Goal: Book appointment/travel/reservation

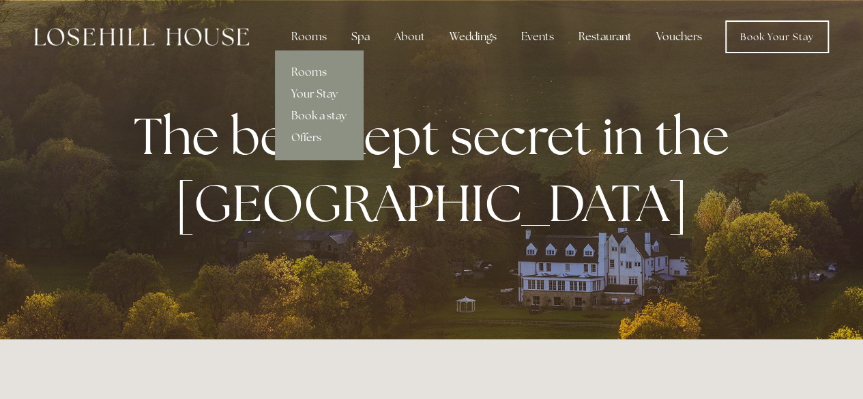
click at [317, 111] on link "Book a stay" at bounding box center [319, 116] width 88 height 22
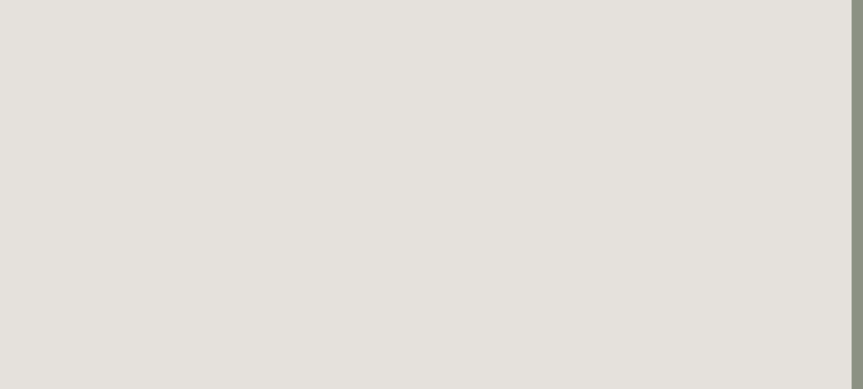
scroll to position [0, 12]
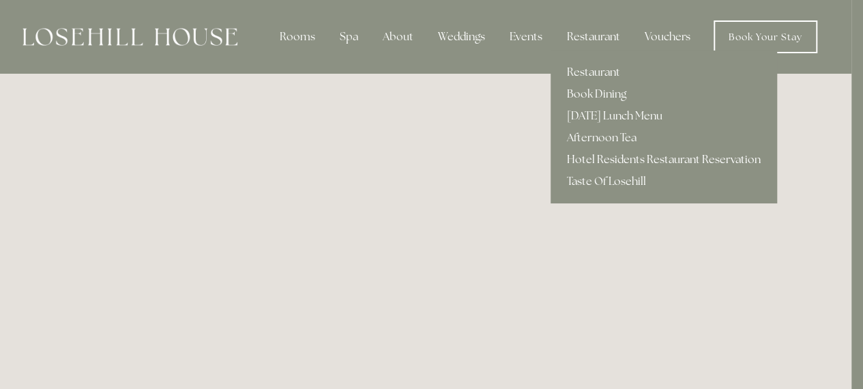
click at [644, 162] on link "Hotel Residents Restaurant Reservation" at bounding box center [664, 160] width 227 height 22
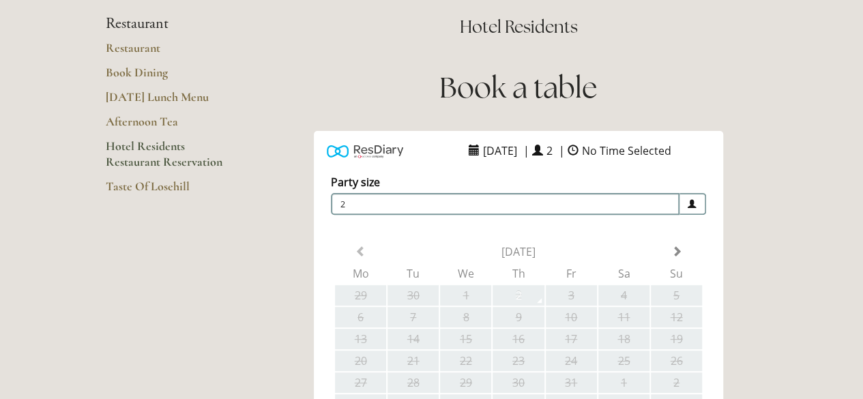
scroll to position [221, 0]
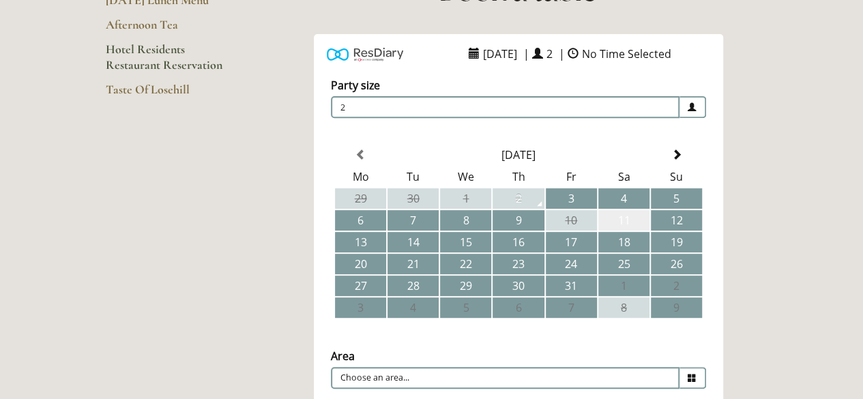
click at [637, 211] on td "11" at bounding box center [623, 220] width 51 height 20
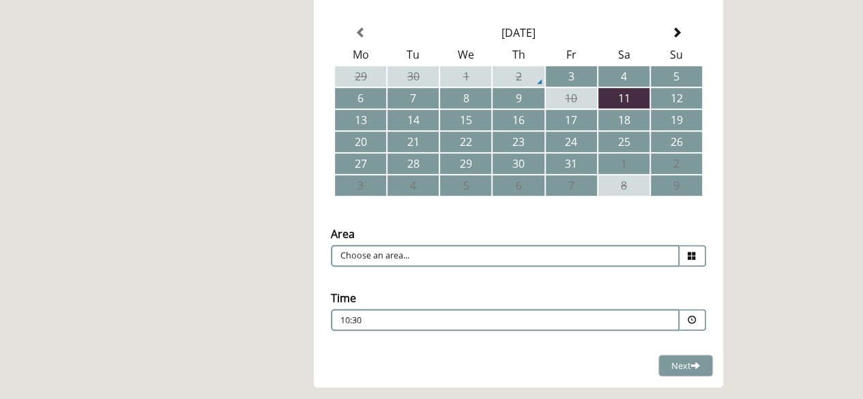
scroll to position [370, 0]
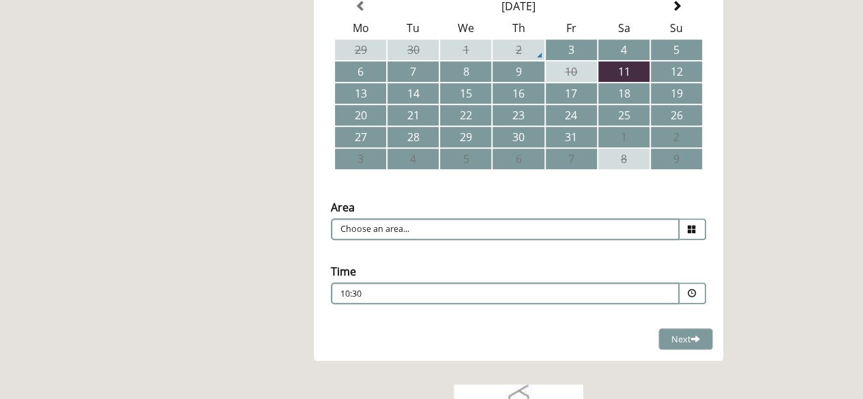
click at [688, 231] on icon at bounding box center [692, 229] width 9 height 9
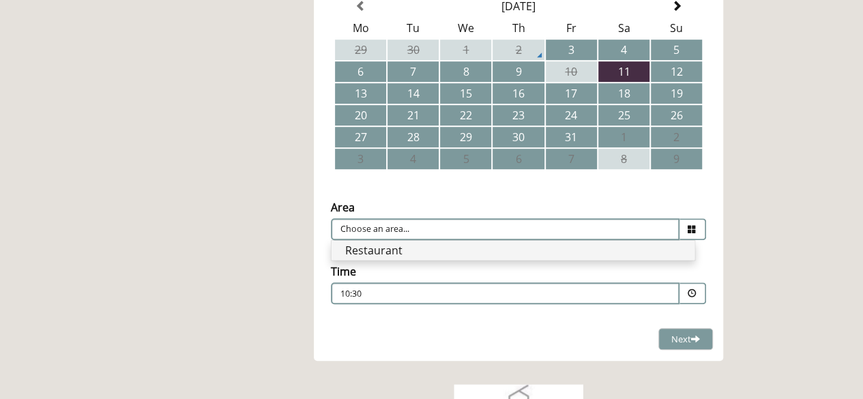
click at [660, 255] on li "Restaurant" at bounding box center [513, 250] width 363 height 19
type input "Restaurant"
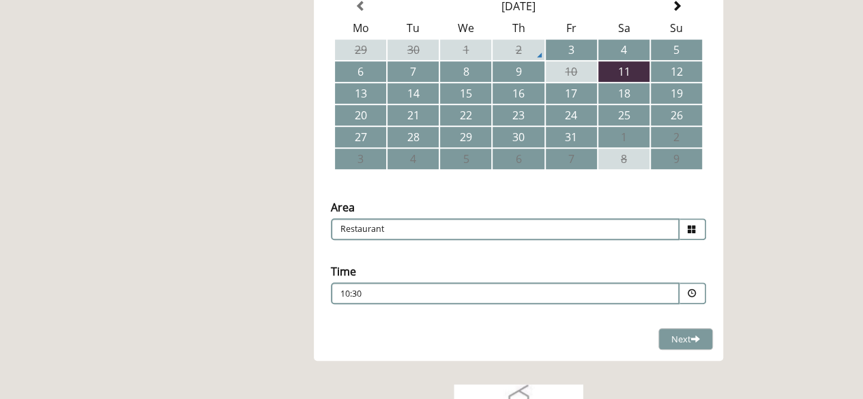
click at [697, 297] on span at bounding box center [693, 293] width 27 height 22
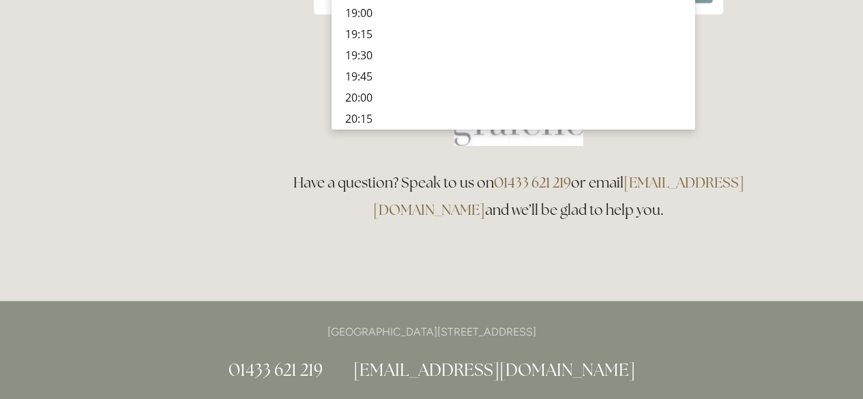
scroll to position [494, 0]
click at [356, 9] on p "19:00" at bounding box center [513, 15] width 336 height 15
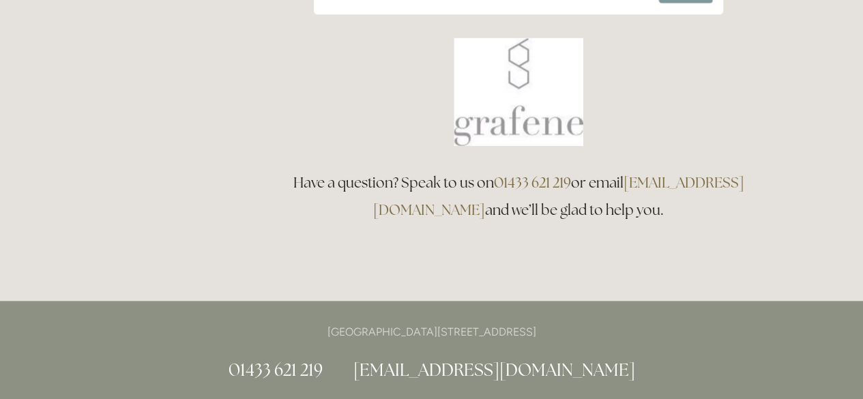
scroll to position [546, 0]
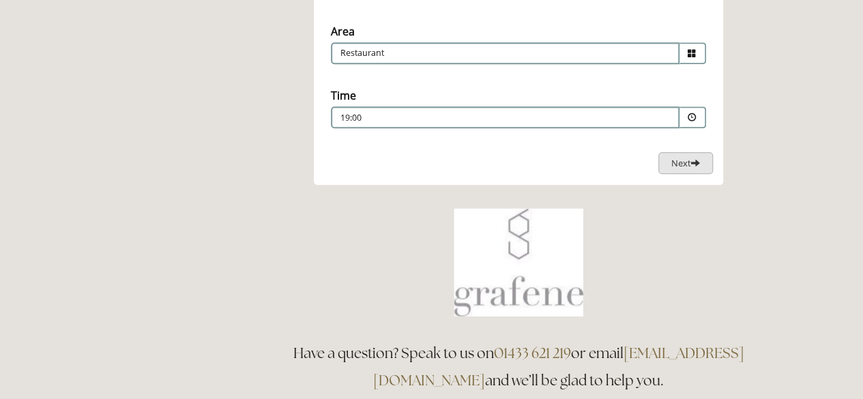
click at [708, 156] on button "Next Loading..." at bounding box center [685, 163] width 55 height 23
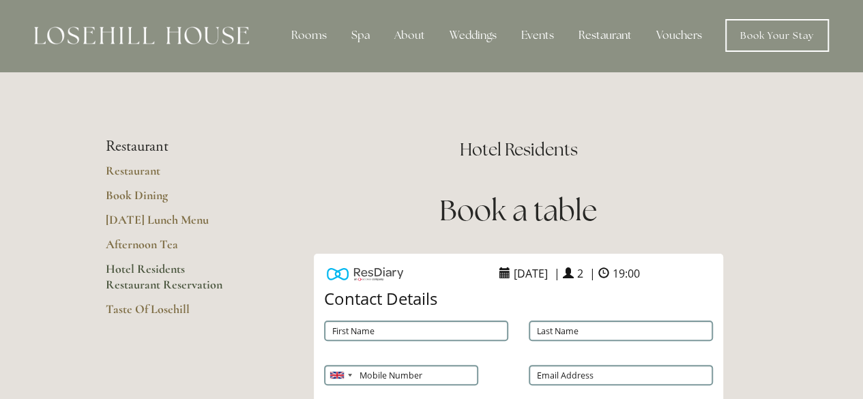
scroll to position [0, 0]
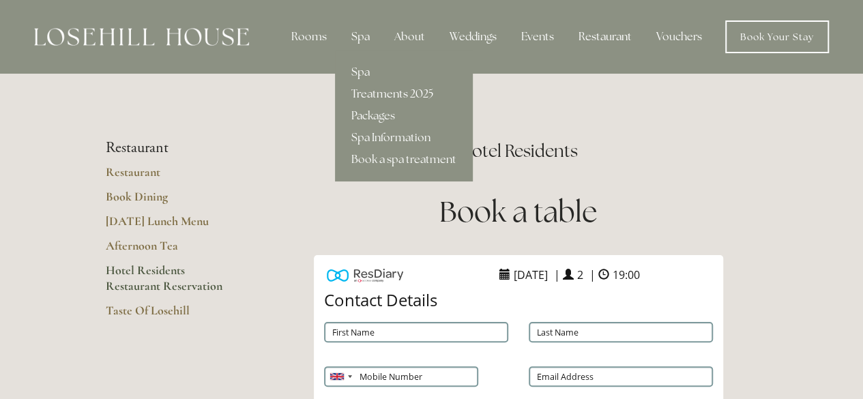
click at [386, 92] on link "Treatments 2025" at bounding box center [404, 94] width 138 height 22
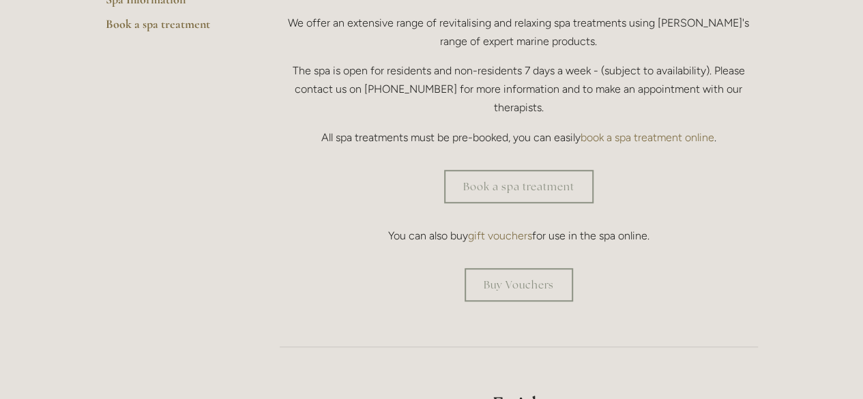
scroll to position [433, 0]
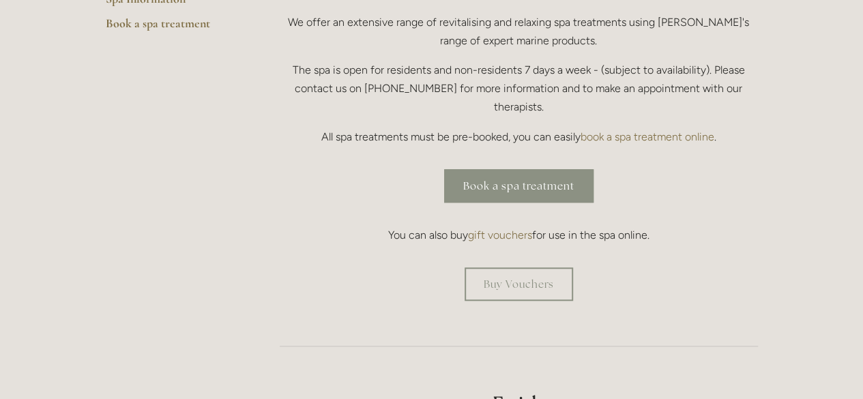
click at [504, 169] on link "Book a spa treatment" at bounding box center [518, 185] width 149 height 33
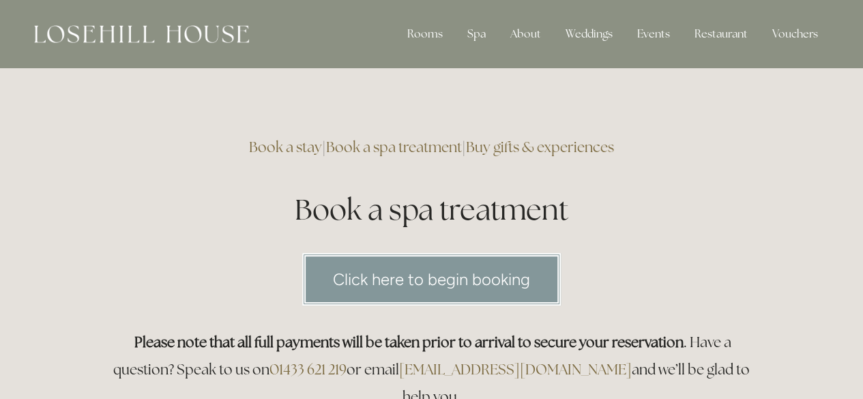
click at [446, 287] on link "Click here to begin booking" at bounding box center [431, 279] width 259 height 53
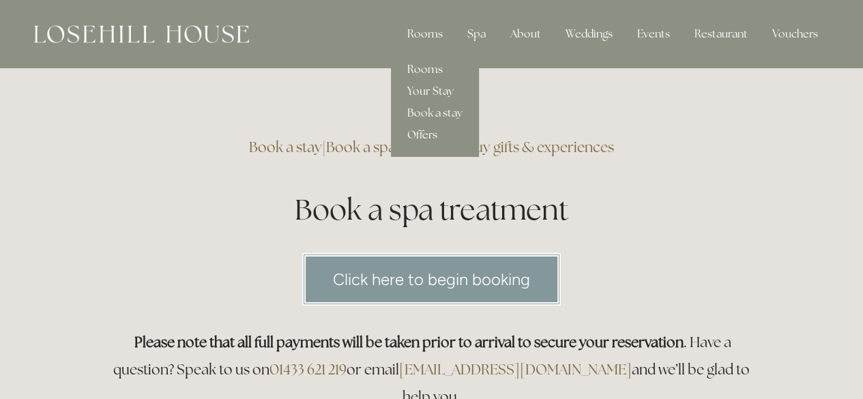
click at [434, 132] on link "Offers" at bounding box center [435, 135] width 88 height 22
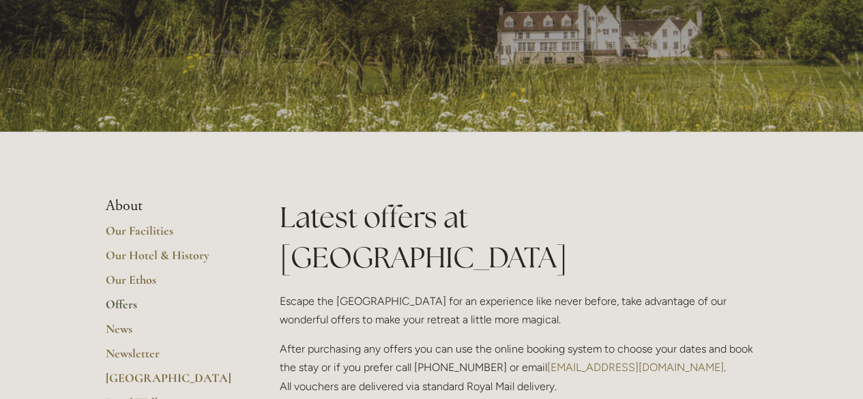
scroll to position [128, 0]
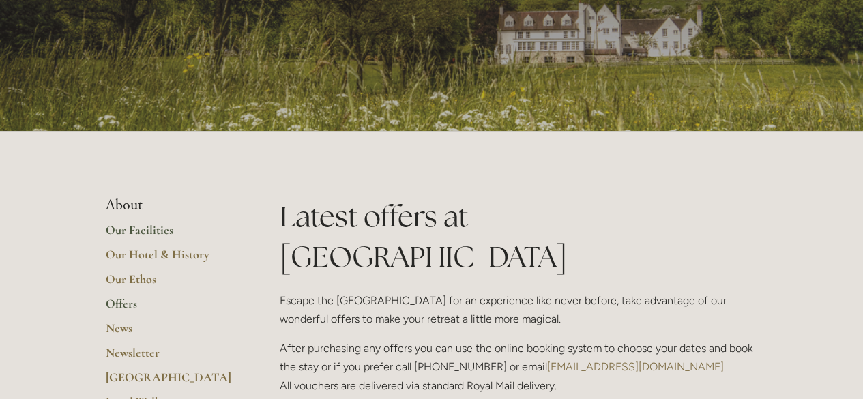
click at [156, 231] on link "Our Facilities" at bounding box center [171, 234] width 130 height 25
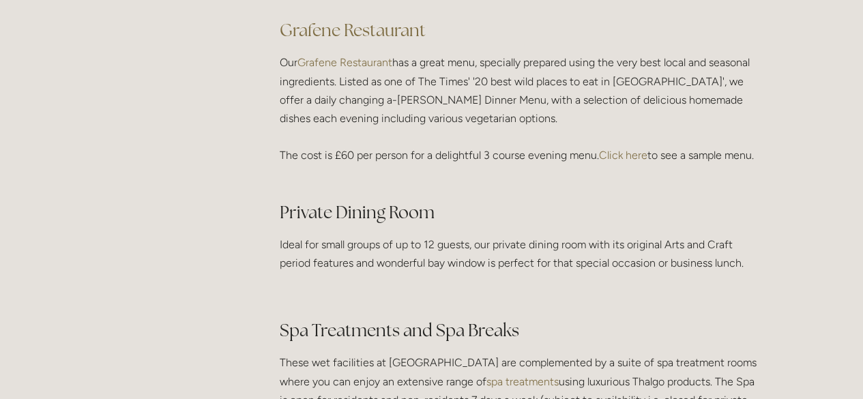
scroll to position [2046, 0]
click at [635, 158] on link "Click here" at bounding box center [623, 154] width 48 height 13
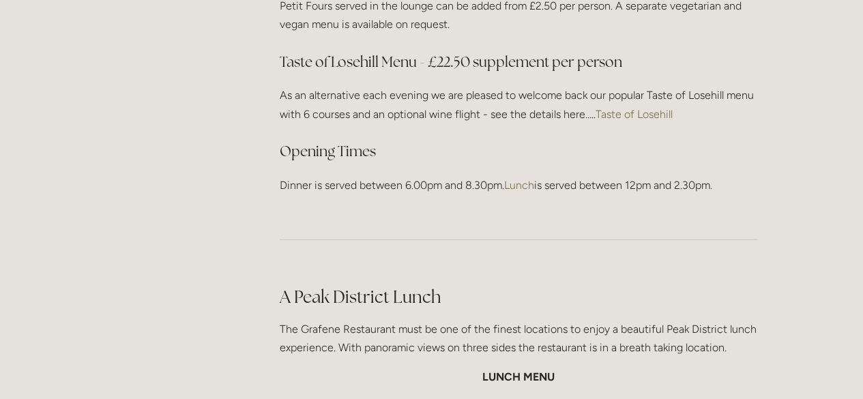
scroll to position [1967, 0]
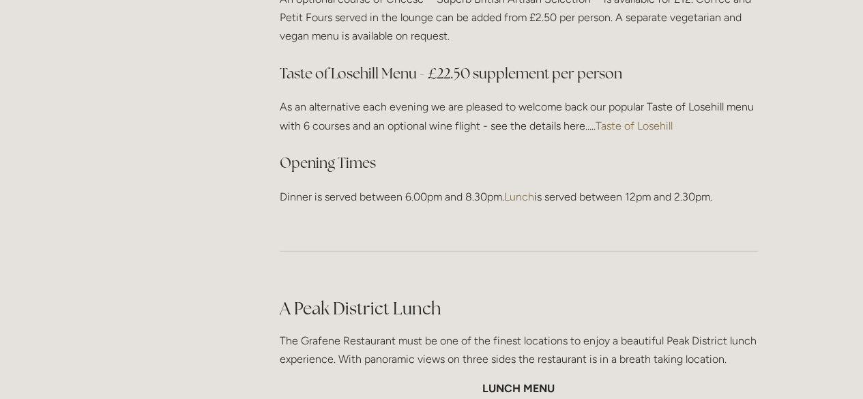
click at [633, 119] on link "Taste of Losehill" at bounding box center [634, 125] width 77 height 13
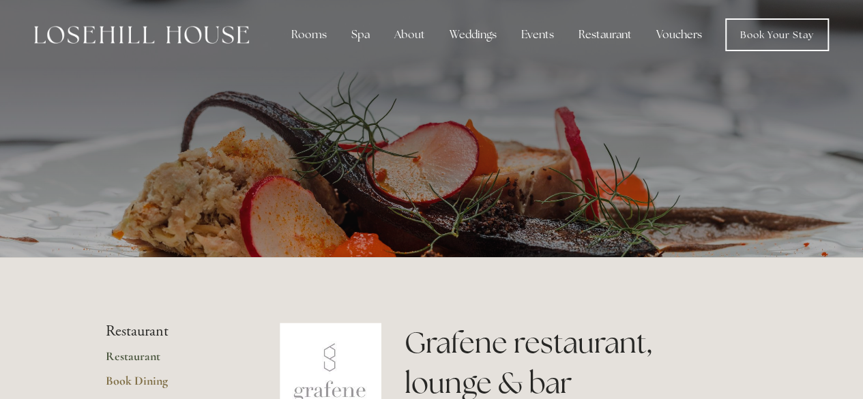
scroll to position [0, 0]
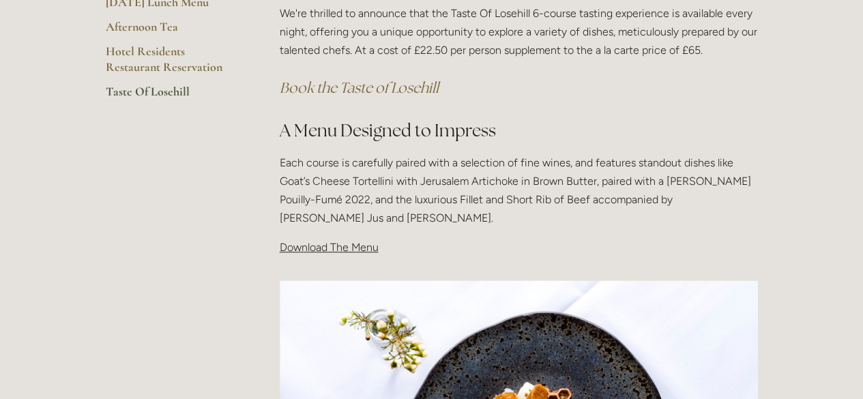
scroll to position [402, 0]
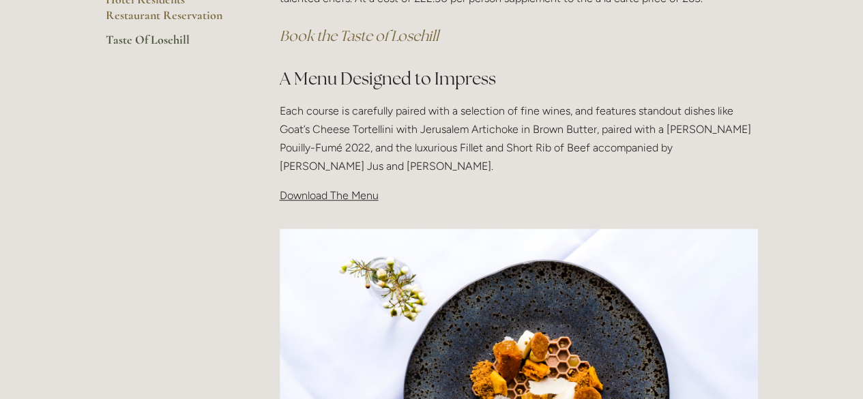
click at [353, 198] on span "Download The Menu" at bounding box center [329, 195] width 99 height 13
click at [345, 194] on span "Download The Menu" at bounding box center [329, 195] width 99 height 13
drag, startPoint x: 273, startPoint y: 199, endPoint x: 330, endPoint y: 190, distance: 57.9
click at [330, 190] on div "Taste Of Losehill Embark on a Culinary Journey with our "Taste of Losehill" Exp…" at bounding box center [519, 42] width 502 height 349
click at [380, 192] on p "Download The Menu" at bounding box center [519, 195] width 478 height 18
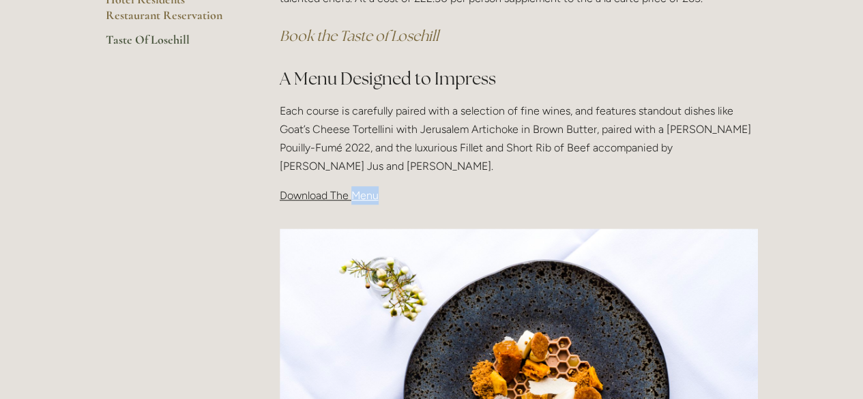
drag, startPoint x: 380, startPoint y: 192, endPoint x: 351, endPoint y: 194, distance: 29.5
click at [351, 194] on p "Download The Menu" at bounding box center [519, 195] width 478 height 18
click at [351, 194] on span "Download The Menu" at bounding box center [329, 195] width 99 height 13
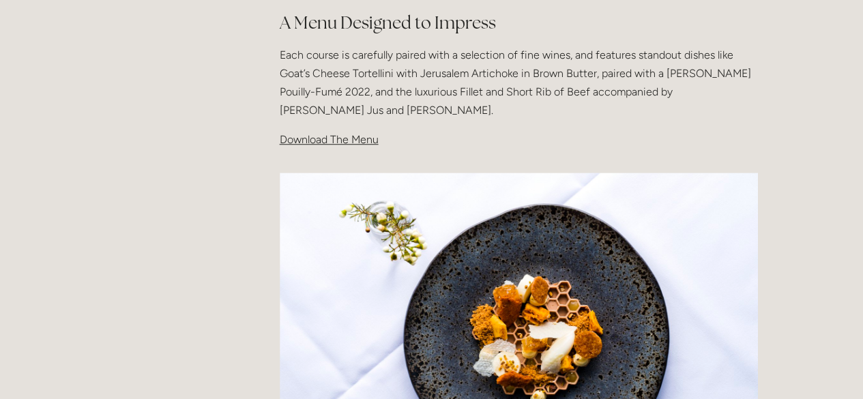
scroll to position [456, 0]
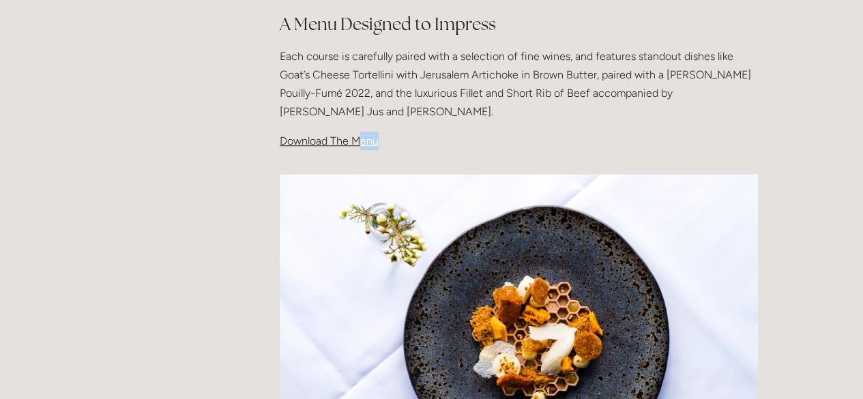
drag, startPoint x: 450, startPoint y: 138, endPoint x: 356, endPoint y: 140, distance: 93.5
click at [356, 140] on p "Download The Menu" at bounding box center [519, 141] width 478 height 18
click at [356, 140] on span "Download The Menu" at bounding box center [329, 140] width 99 height 13
click at [348, 108] on p "Each course is carefully paired with a selection of fine wines, and features st…" at bounding box center [519, 84] width 478 height 74
click at [333, 139] on span "Download The Menu" at bounding box center [329, 140] width 99 height 13
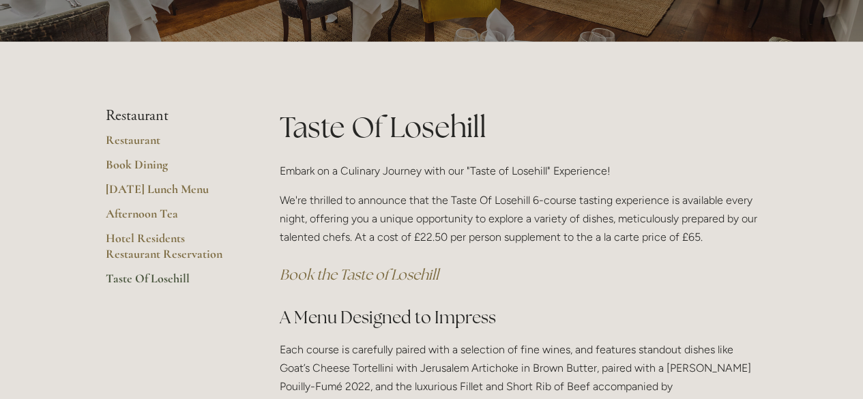
scroll to position [160, 0]
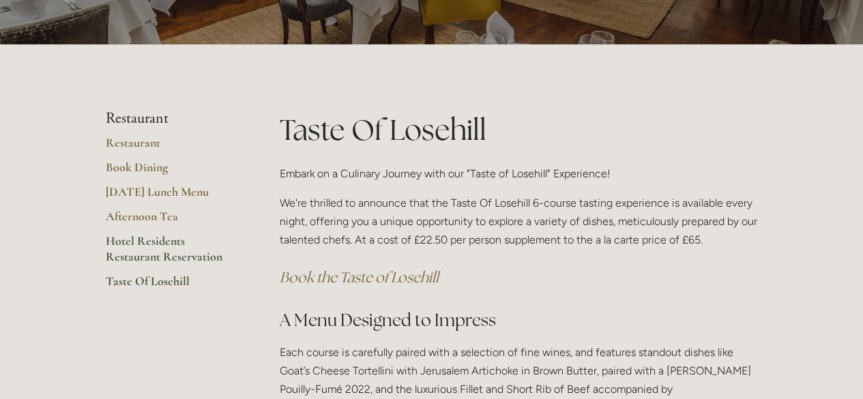
click at [164, 249] on link "Hotel Residents Restaurant Reservation" at bounding box center [171, 253] width 130 height 40
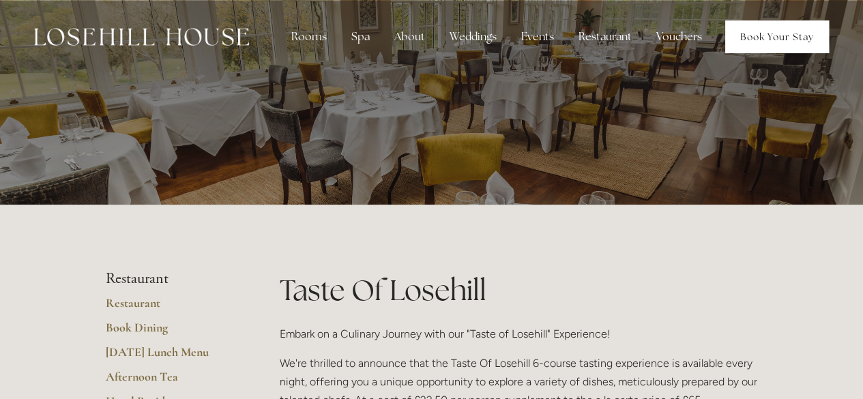
click at [792, 21] on link "Book Your Stay" at bounding box center [777, 36] width 104 height 33
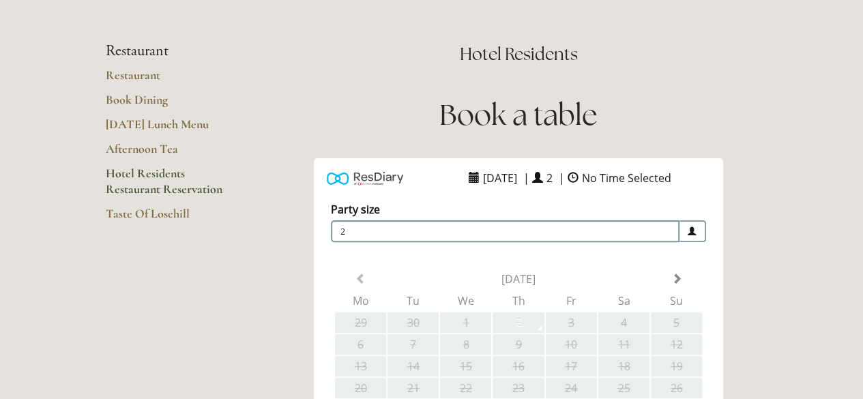
scroll to position [100, 0]
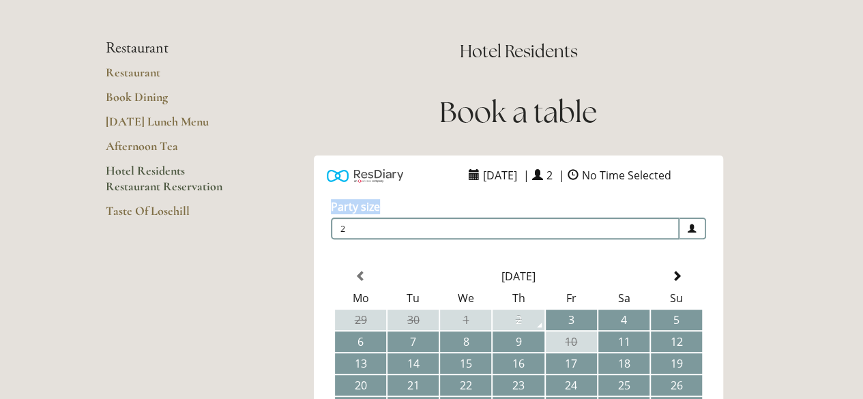
drag, startPoint x: 319, startPoint y: 218, endPoint x: 428, endPoint y: 212, distance: 108.6
click at [428, 212] on div "Party size Adults 2 1 2 3 4 5 6" at bounding box center [518, 224] width 409 height 64
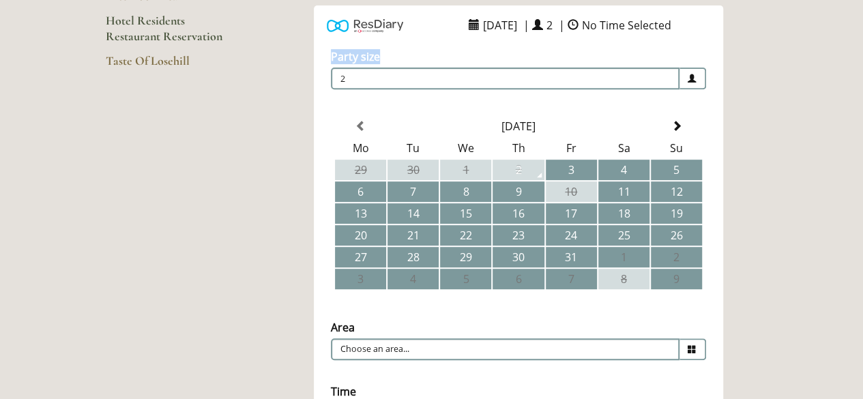
scroll to position [250, 0]
click at [629, 181] on td "11" at bounding box center [623, 191] width 51 height 20
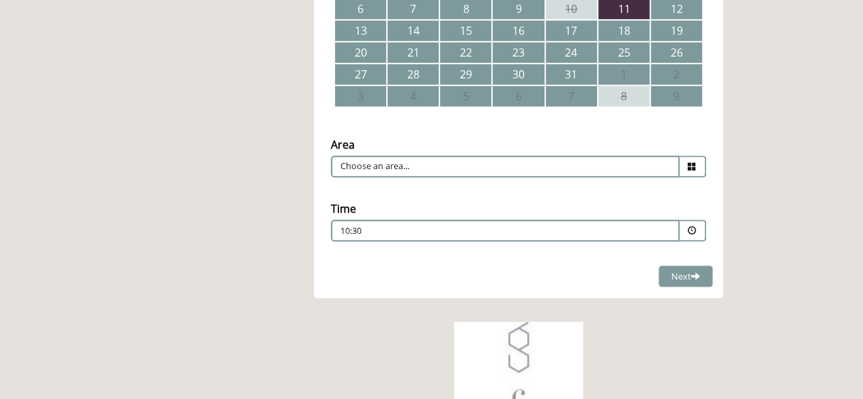
scroll to position [433, 0]
click at [694, 165] on icon at bounding box center [692, 166] width 9 height 9
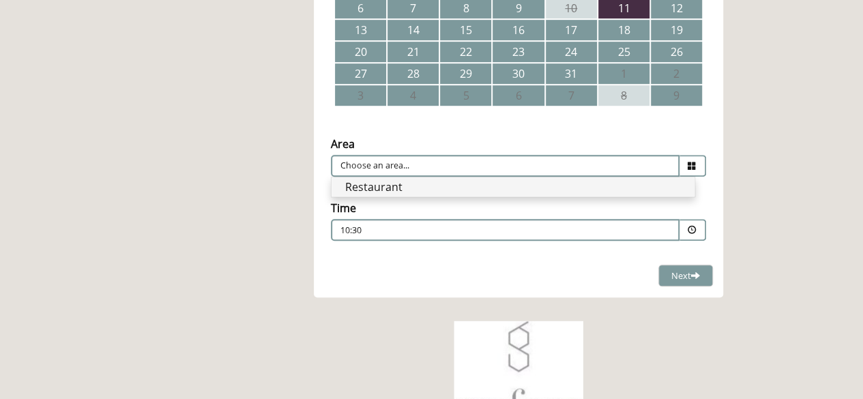
click at [642, 192] on li "Restaurant" at bounding box center [513, 186] width 363 height 19
type input "Restaurant"
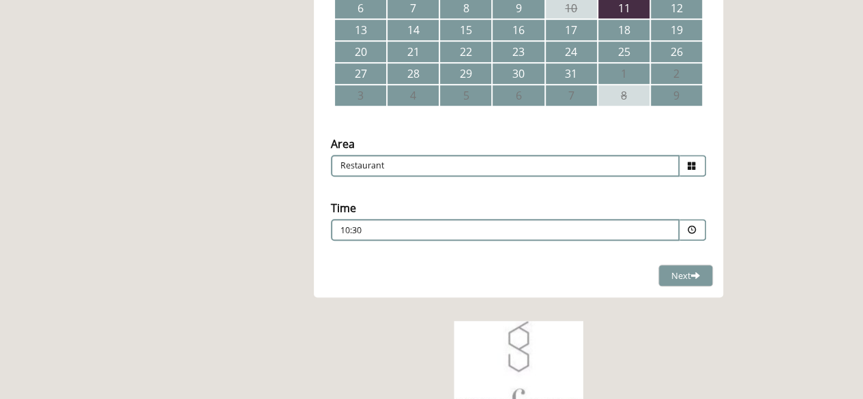
click at [692, 230] on span at bounding box center [692, 230] width 9 height 9
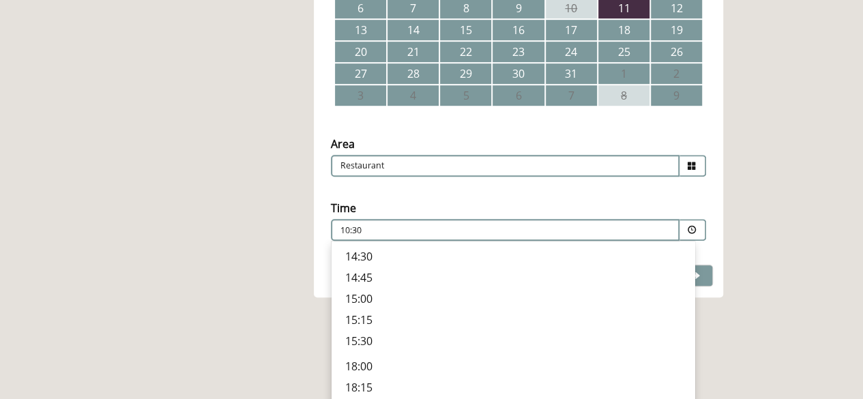
scroll to position [519, 0]
click at [368, 274] on p "19:00" at bounding box center [513, 273] width 336 height 15
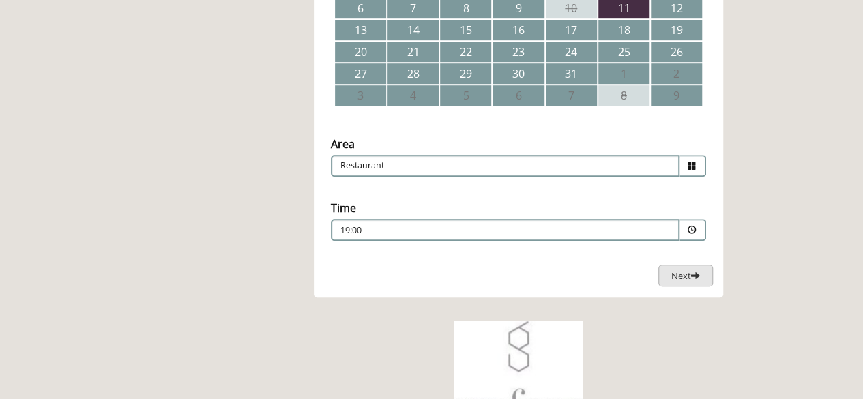
click at [701, 274] on button "Next Loading..." at bounding box center [685, 276] width 55 height 23
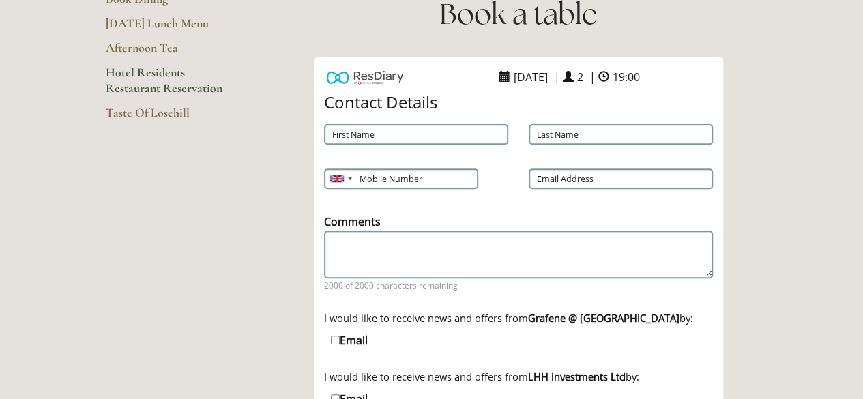
scroll to position [194, 0]
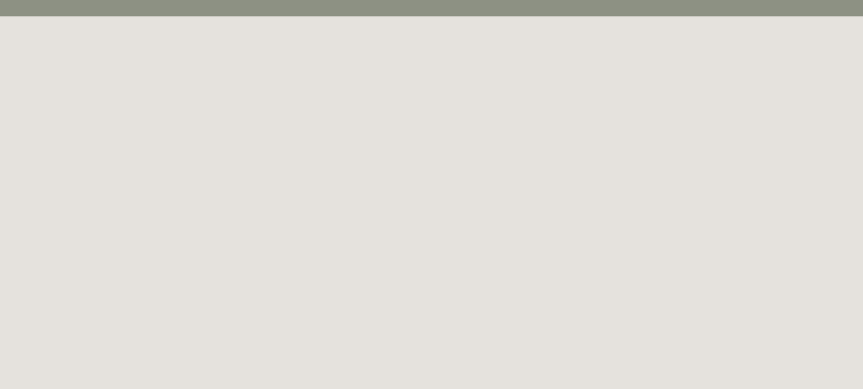
scroll to position [74, 0]
